Goal: Check status

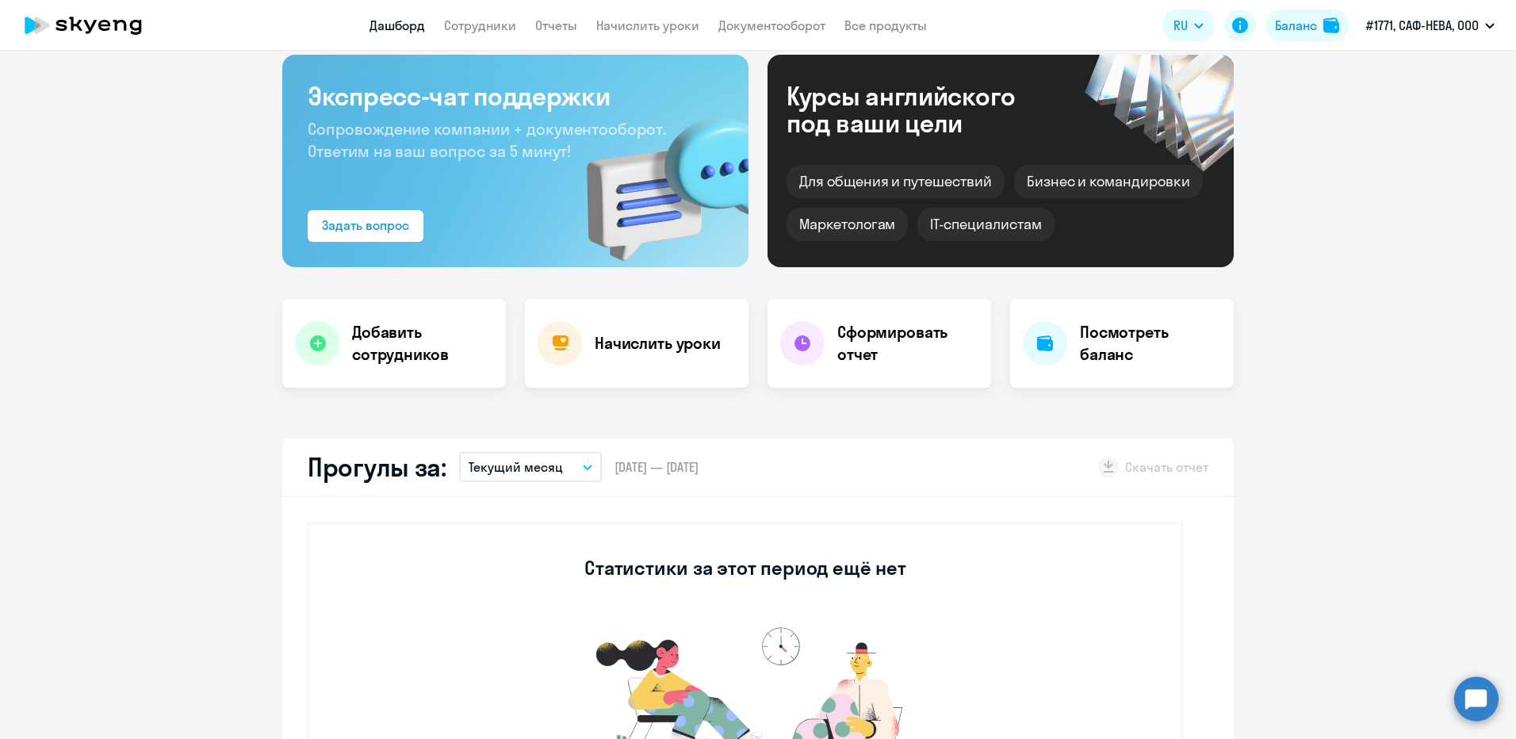
scroll to position [238, 0]
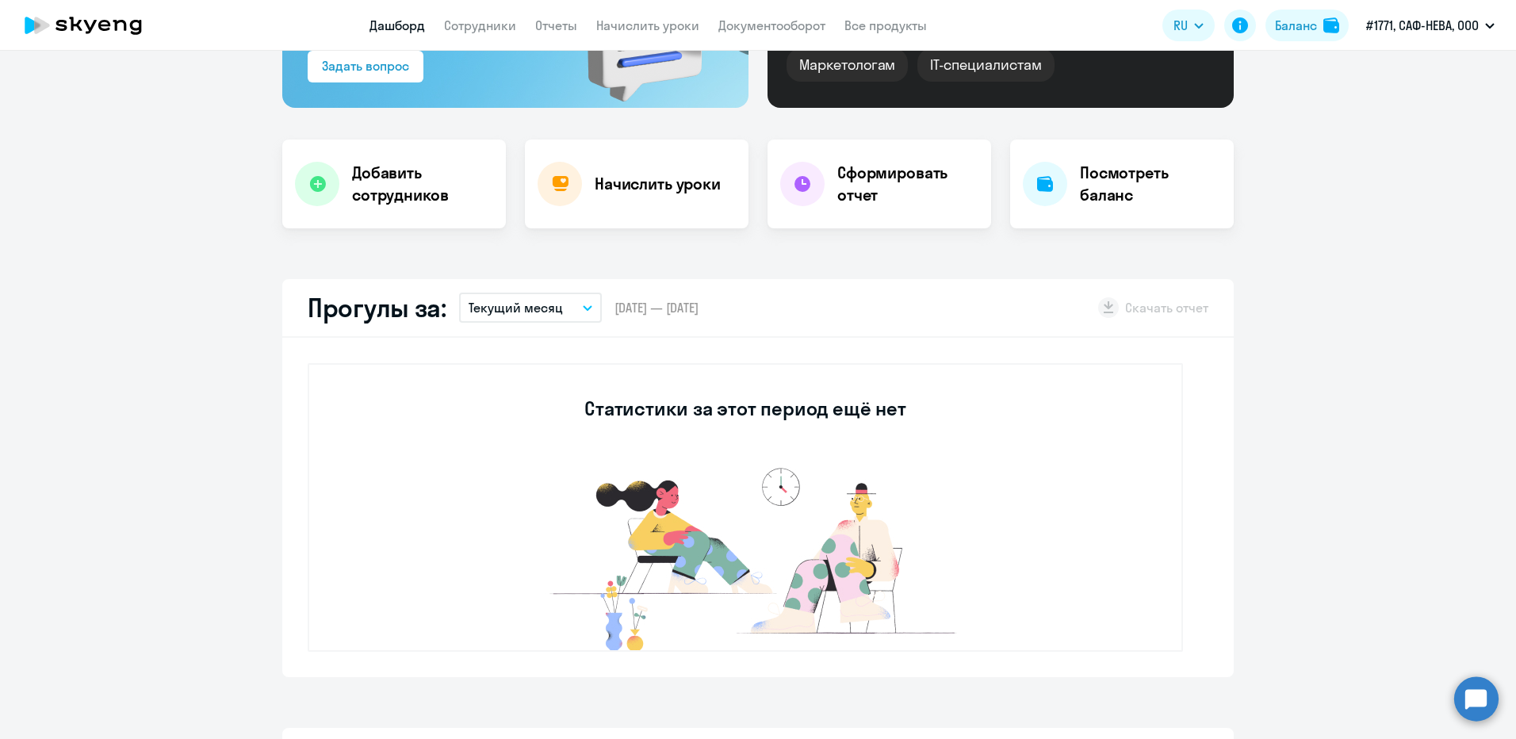
click at [584, 308] on icon "button" at bounding box center [588, 308] width 8 height 4
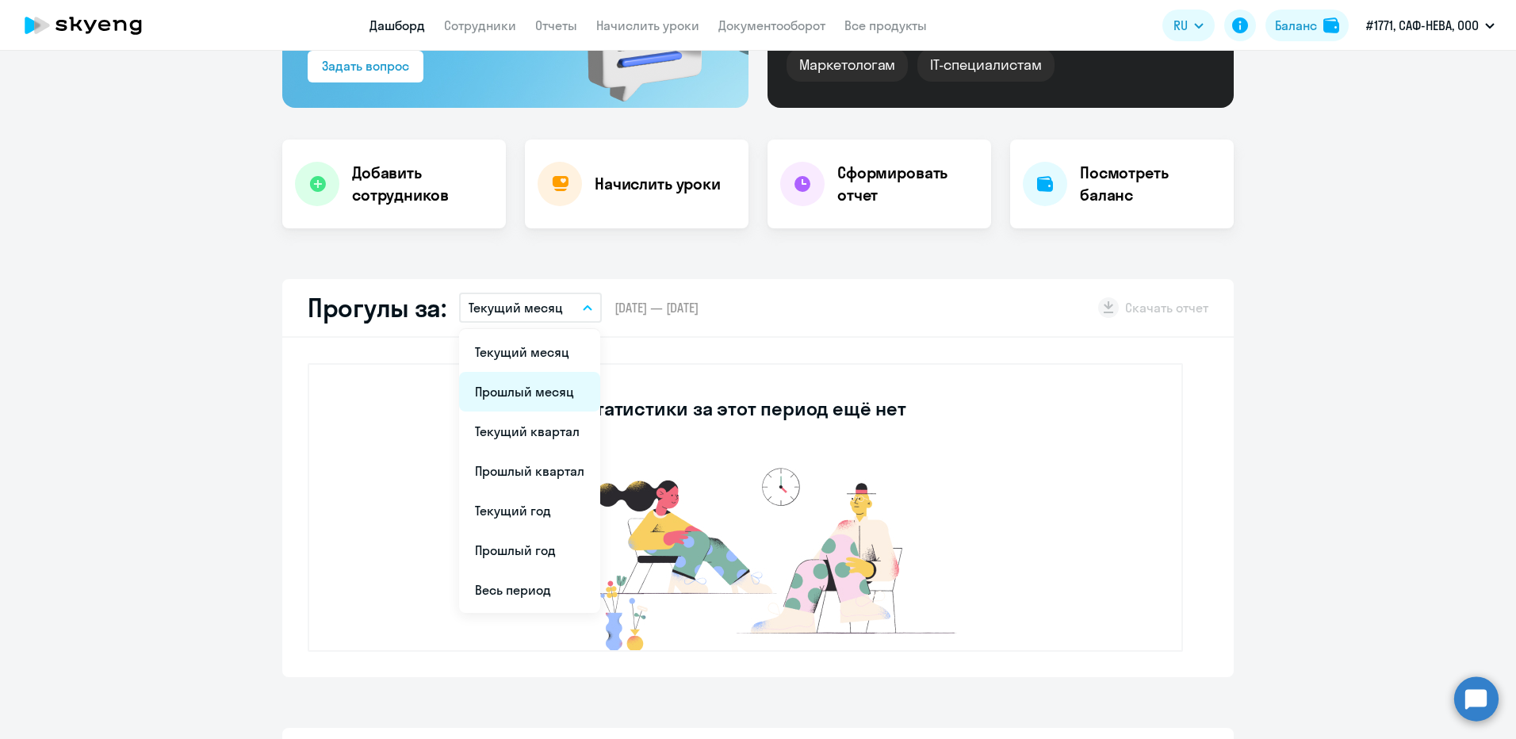
click at [538, 393] on li "Прошлый месяц" at bounding box center [529, 392] width 141 height 40
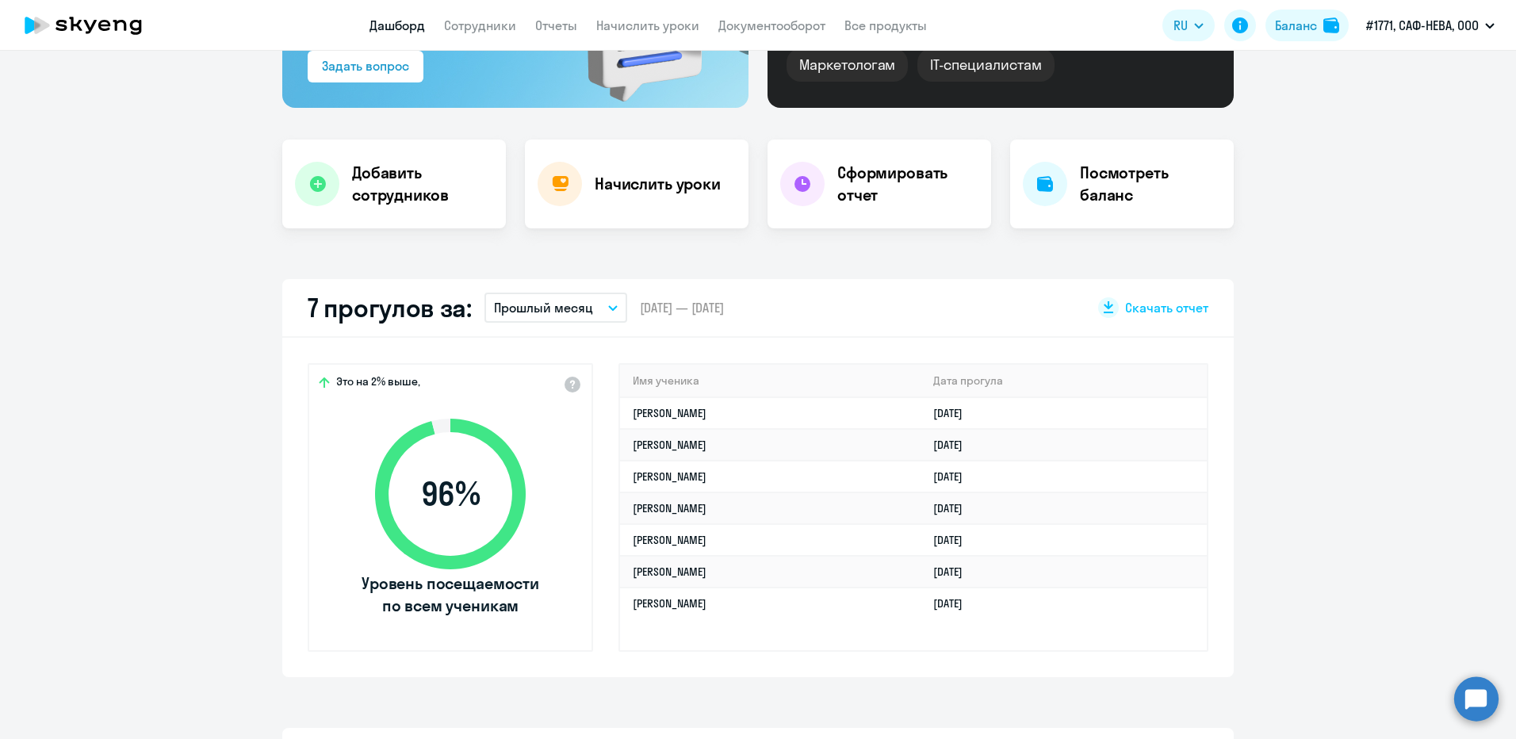
select select "30"
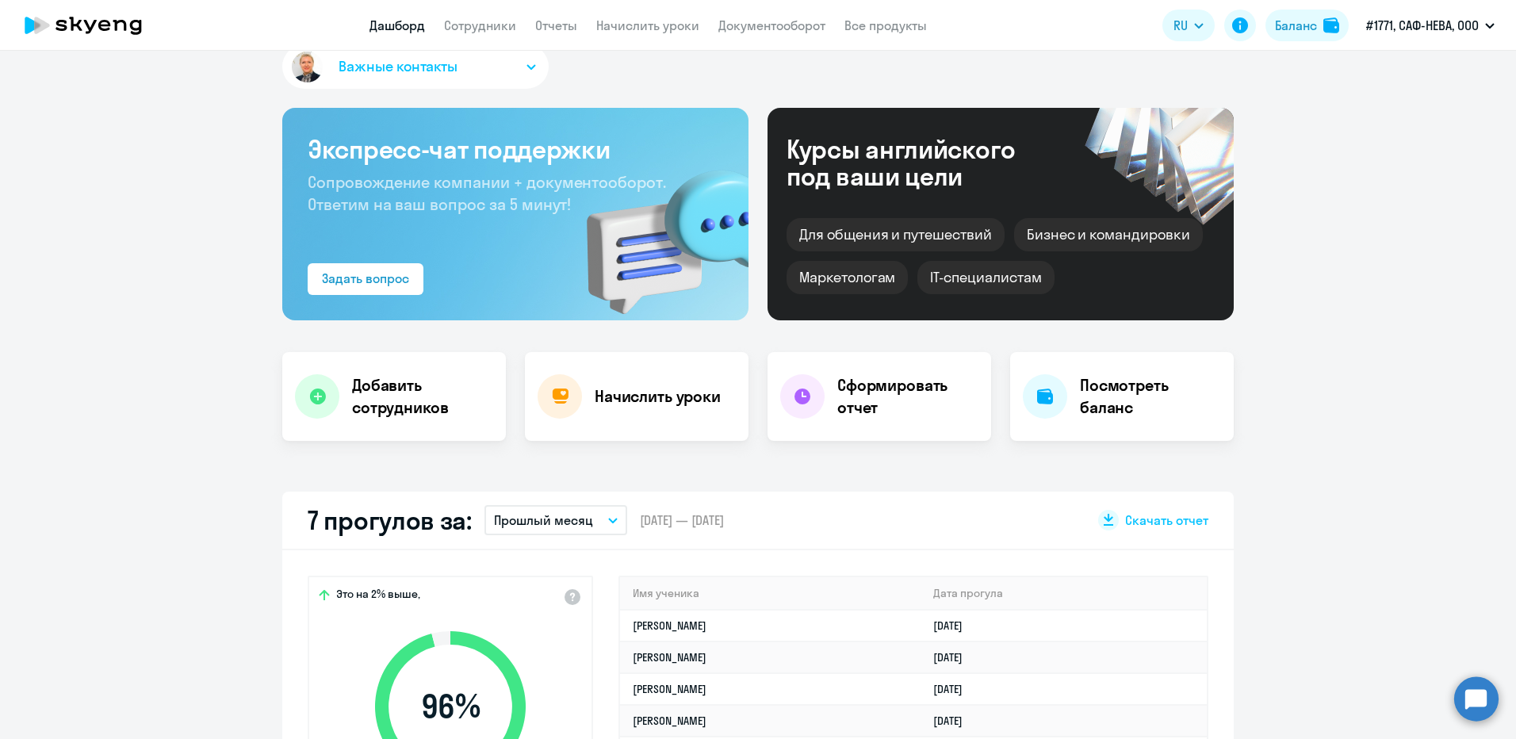
scroll to position [0, 0]
